Goal: Communication & Community: Answer question/provide support

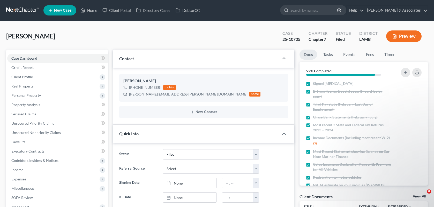
select select "8"
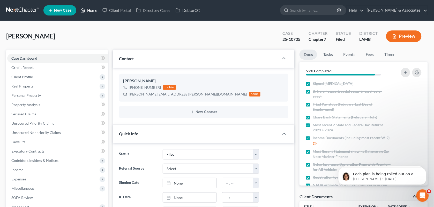
click at [92, 10] on link "Home" at bounding box center [89, 10] width 22 height 9
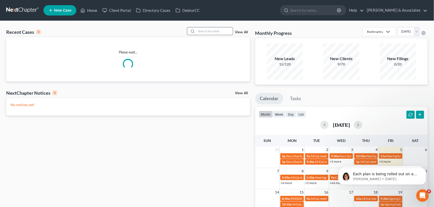
click at [208, 32] on input "search" at bounding box center [214, 30] width 36 height 7
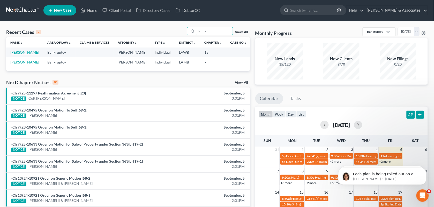
type input "burns"
click at [22, 52] on link "[PERSON_NAME]" at bounding box center [24, 52] width 29 height 4
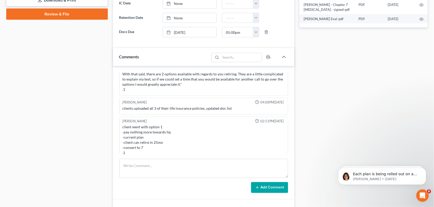
scroll to position [276, 0]
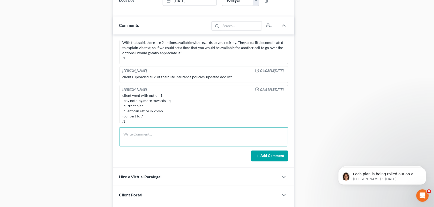
click at [177, 137] on textarea at bounding box center [203, 137] width 169 height 19
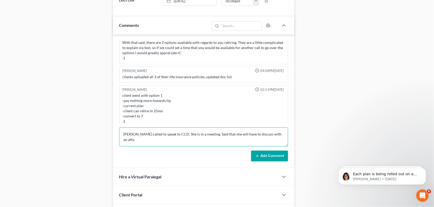
click at [220, 136] on textarea "[PERSON_NAME] called to speak to CCD. She is in a meeting. Said that she will h…" at bounding box center [203, 137] width 169 height 19
type textarea "[PERSON_NAME] called to speak to CCD. She is in a meeting. Said that [PERSON_NA…"
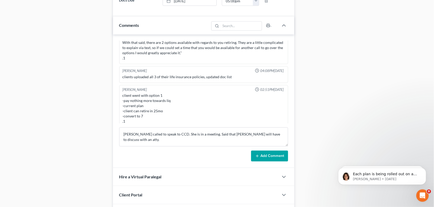
click at [270, 154] on button "Add Comment" at bounding box center [269, 156] width 37 height 11
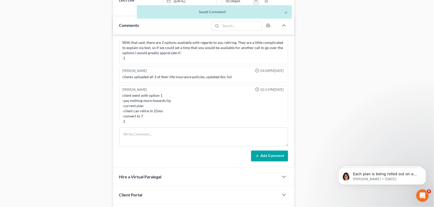
scroll to position [361, 0]
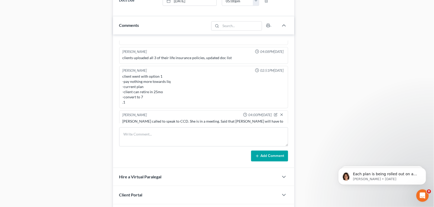
click at [88, 116] on div "Case Dashboard Payments Invoices Payments Payments Credit Report Client Profile" at bounding box center [57, 8] width 107 height 468
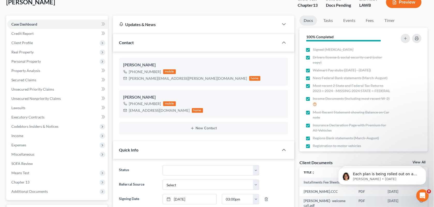
scroll to position [0, 0]
